Goal: Download file/media

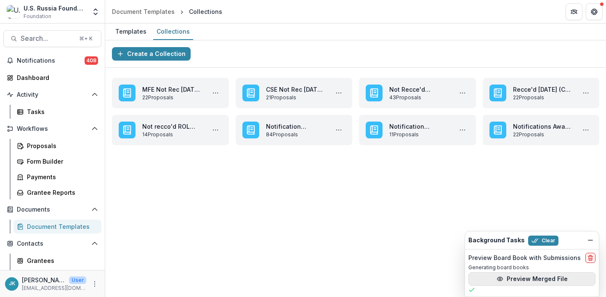
click at [544, 280] on button "Preview Merged File" at bounding box center [532, 278] width 127 height 13
click at [543, 239] on button "Clear" at bounding box center [543, 241] width 30 height 10
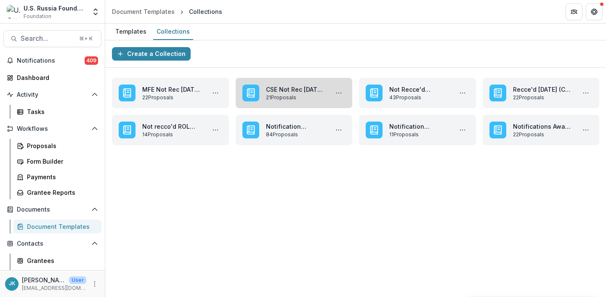
click at [296, 93] on link "CSE Not Rec [DATE] Applications" at bounding box center [296, 89] width 60 height 9
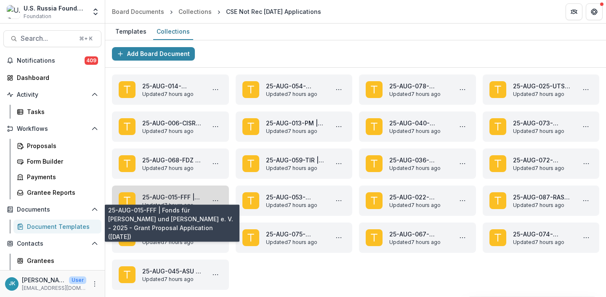
click at [186, 197] on link "25-AUG-015-FFF | Fonds für [PERSON_NAME] und [PERSON_NAME] e. V. - 2025 - Grant…" at bounding box center [172, 197] width 60 height 9
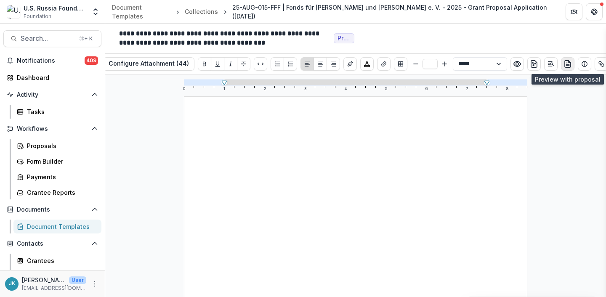
click at [571, 66] on button "preview-proposal-pdf" at bounding box center [567, 63] width 13 height 13
